Goal: Task Accomplishment & Management: Use online tool/utility

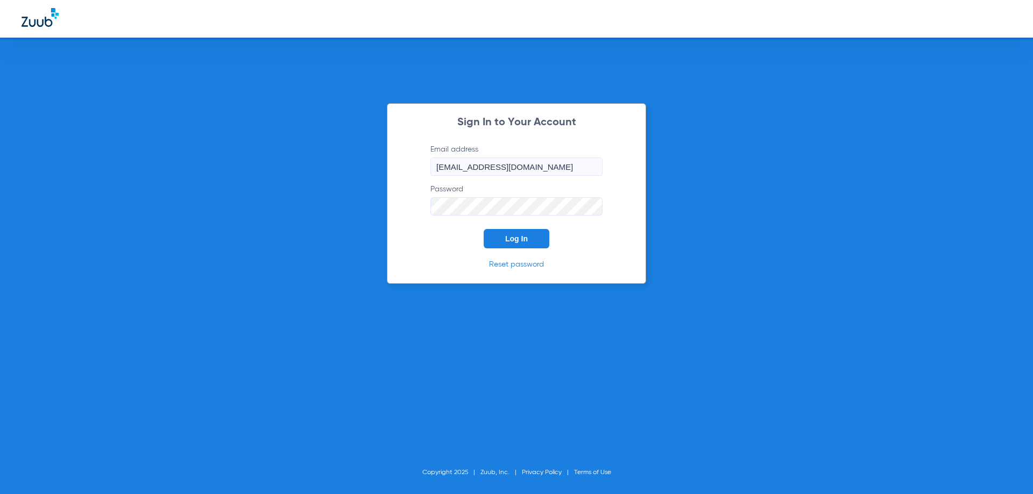
click at [514, 232] on button "Log In" at bounding box center [517, 238] width 66 height 19
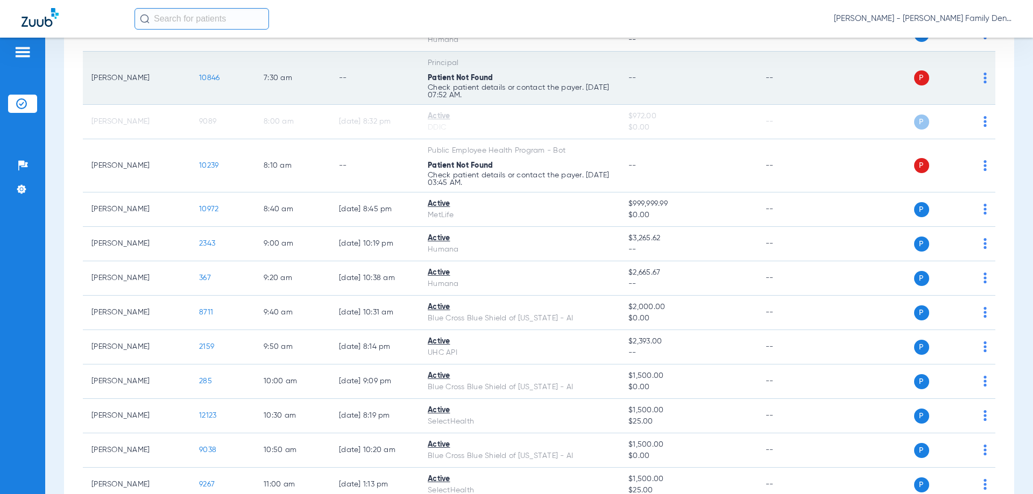
scroll to position [108, 0]
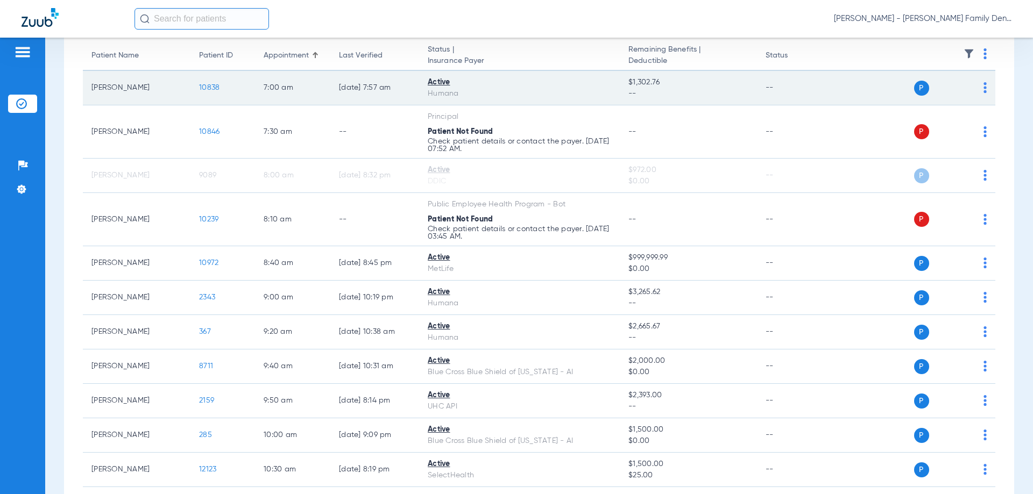
click at [215, 85] on span "10838" at bounding box center [209, 88] width 20 height 8
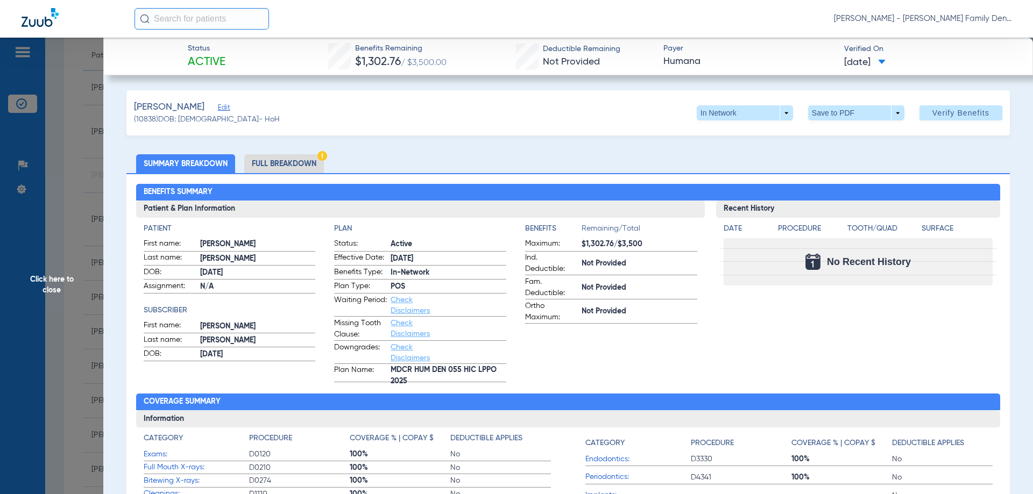
click at [303, 161] on li "Full Breakdown" at bounding box center [284, 163] width 80 height 19
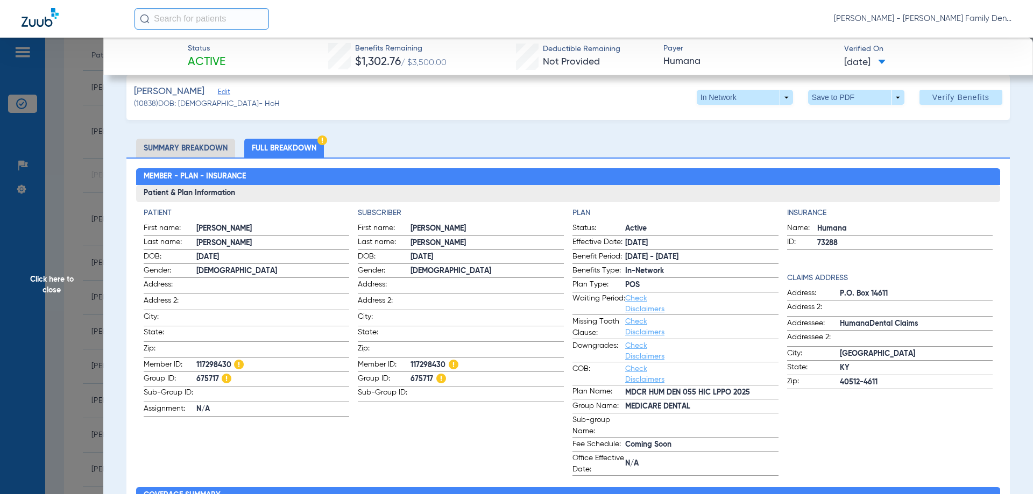
scroll to position [0, 0]
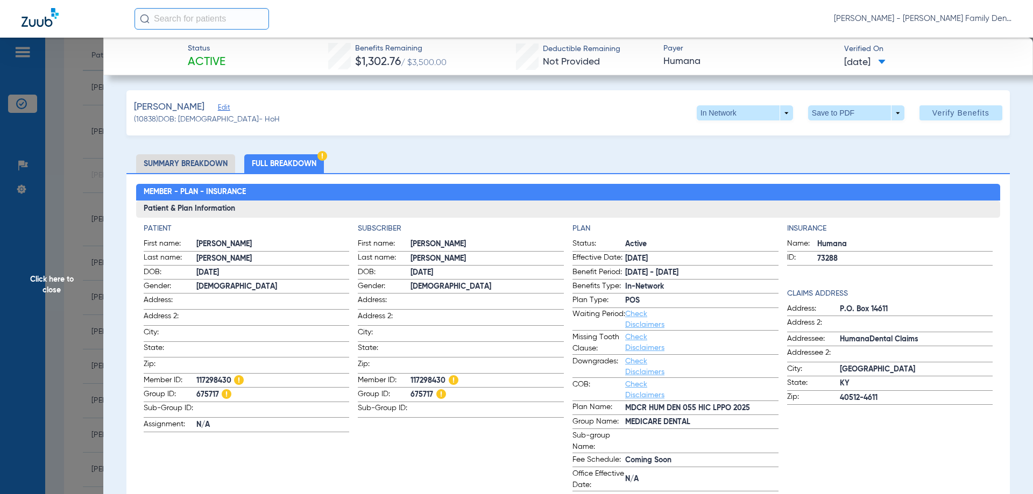
click at [35, 295] on span "Click here to close" at bounding box center [51, 285] width 103 height 494
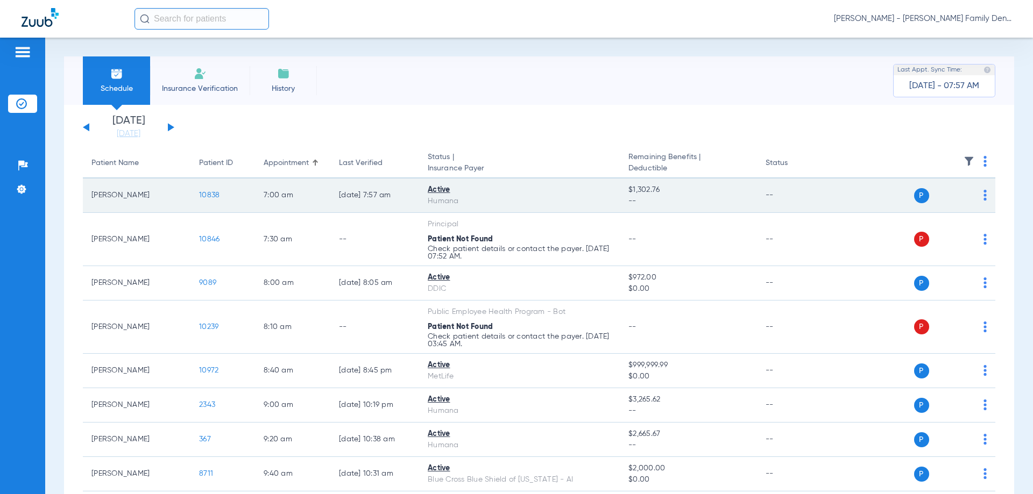
click at [211, 200] on td "10838" at bounding box center [222, 196] width 65 height 34
click at [212, 195] on span "10838" at bounding box center [209, 195] width 20 height 8
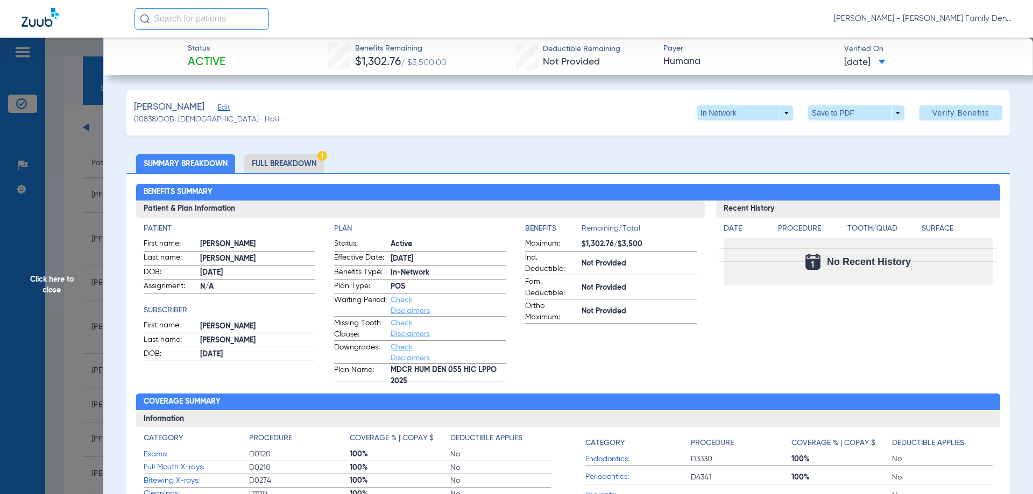
click at [265, 162] on li "Full Breakdown" at bounding box center [284, 163] width 80 height 19
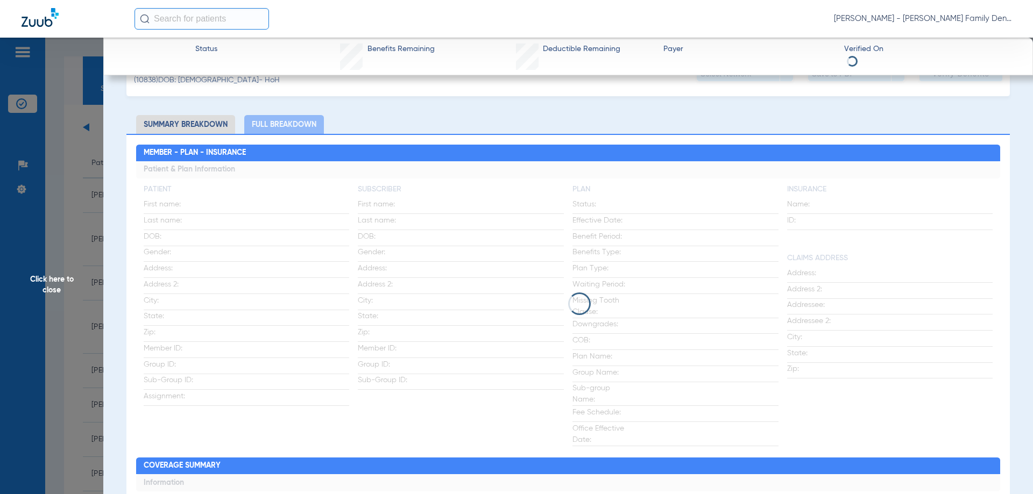
scroll to position [54, 0]
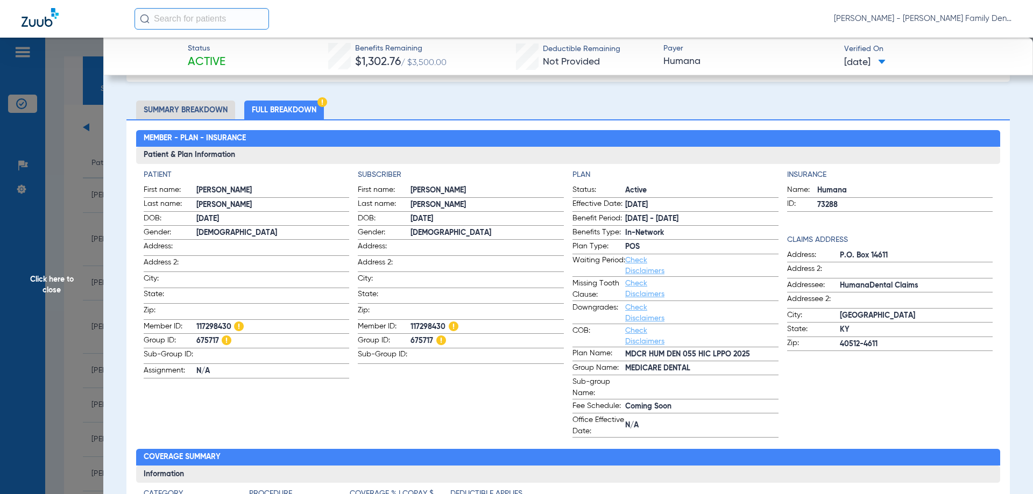
click at [52, 283] on span "Click here to close" at bounding box center [51, 285] width 103 height 494
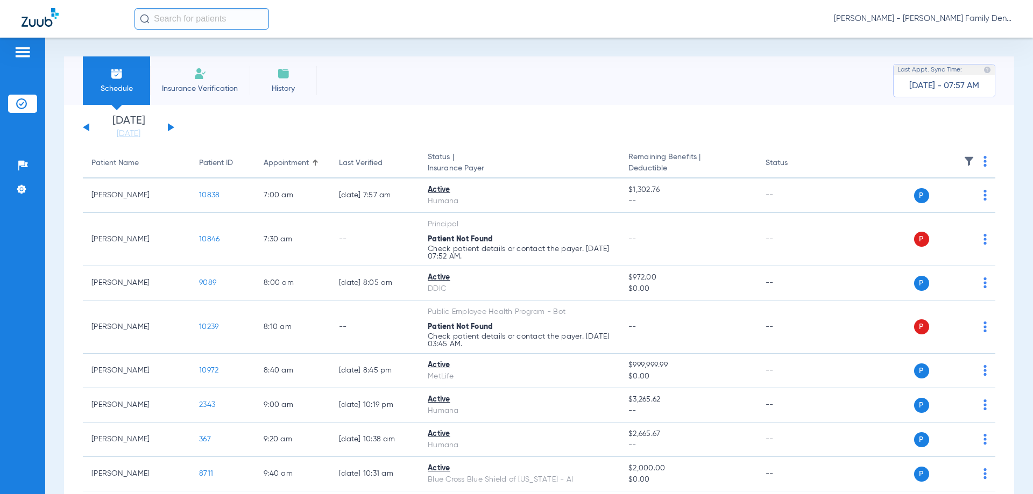
click at [509, 131] on app-single-date-navigator "[DATE] [DATE] [DATE] [DATE] [DATE] [DATE] [DATE] [DATE] [DATE] [DATE] [DATE] [D…" at bounding box center [539, 128] width 912 height 24
click at [4, 351] on div "Patients Insurance Verification Setup Help Center Settings" at bounding box center [22, 285] width 45 height 494
